Goal: Navigation & Orientation: Find specific page/section

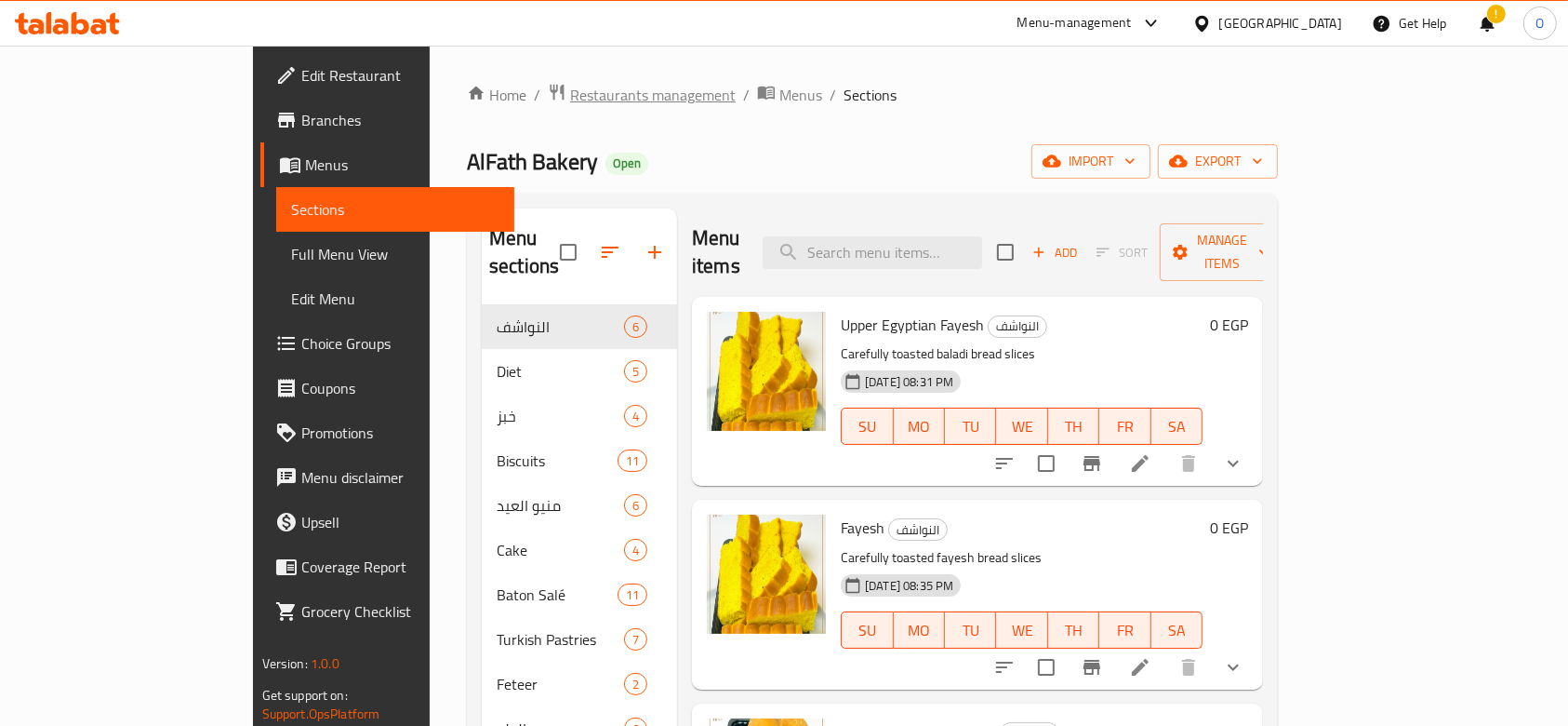
click at [570, 86] on span "Restaurants management" at bounding box center [652, 95] width 165 height 22
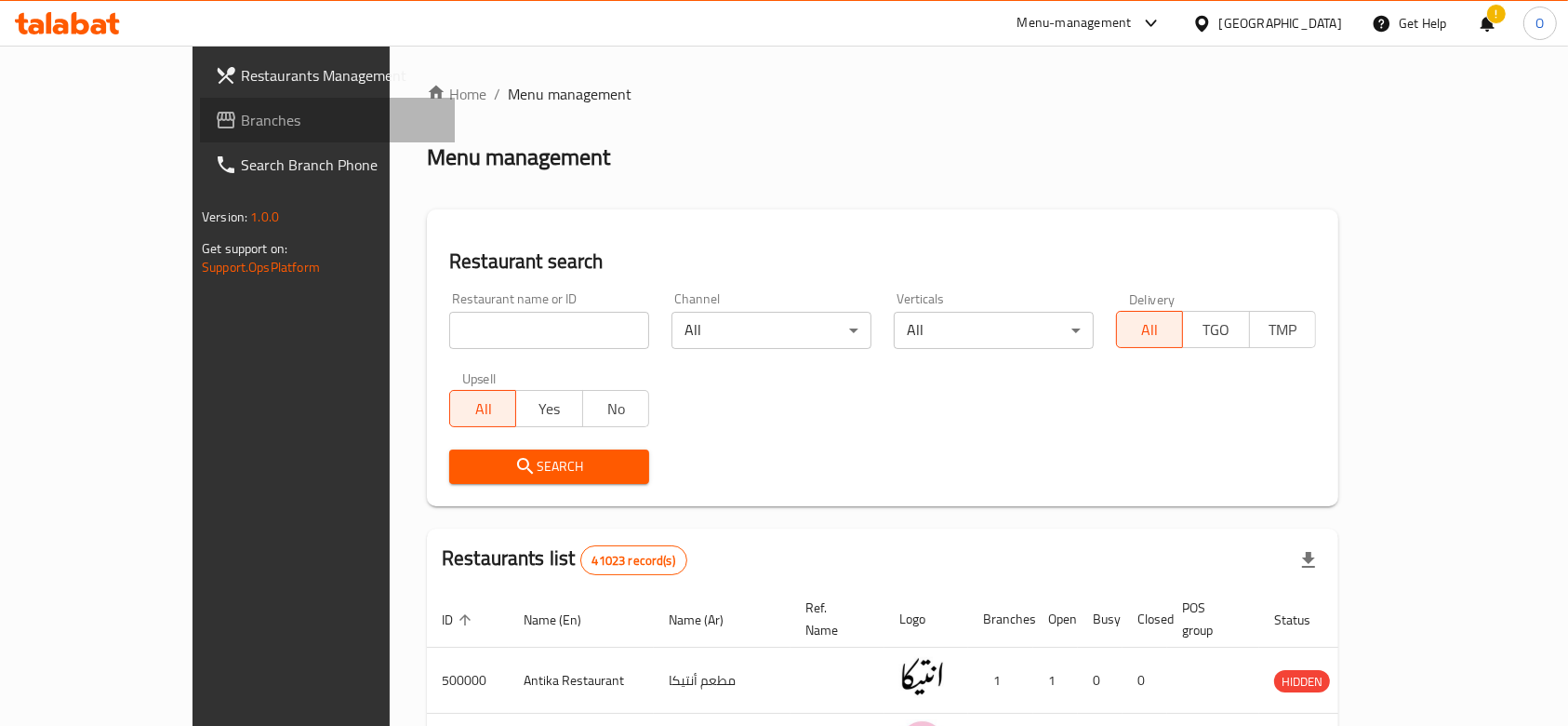
click at [241, 128] on span "Branches" at bounding box center [340, 120] width 199 height 22
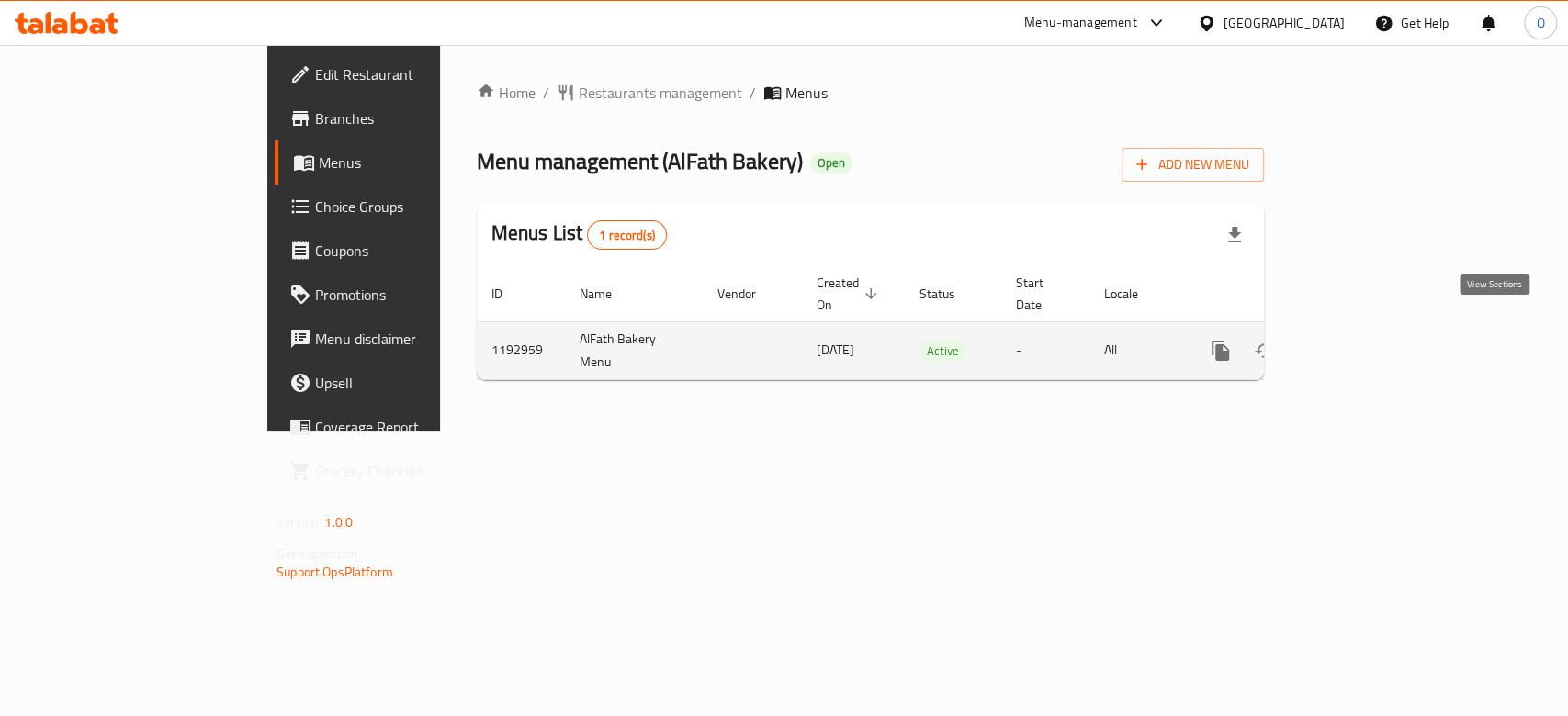
click at [1364, 339] on icon "enhanced table" at bounding box center [1352, 350] width 22 height 22
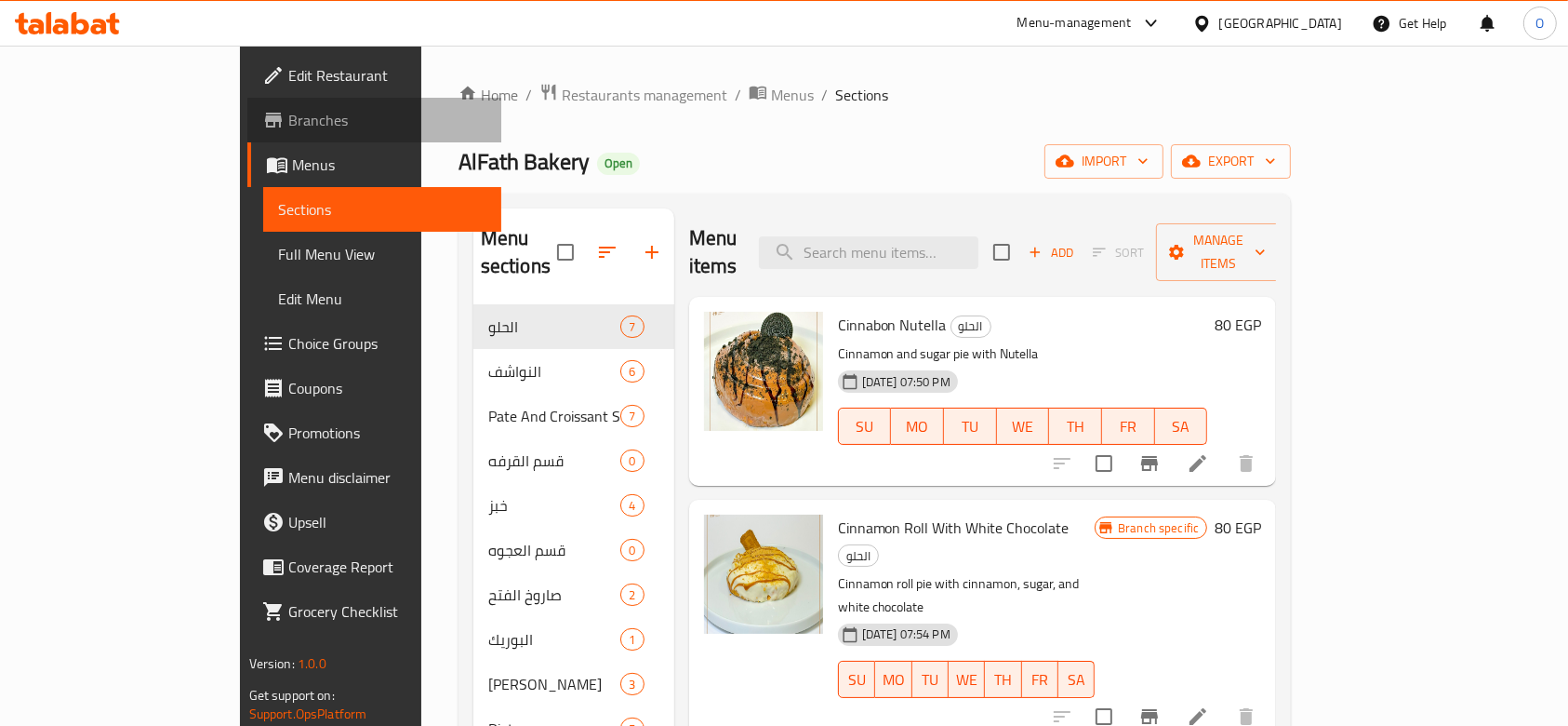
click at [289, 119] on span "Branches" at bounding box center [388, 120] width 199 height 22
